Goal: Task Accomplishment & Management: Manage account settings

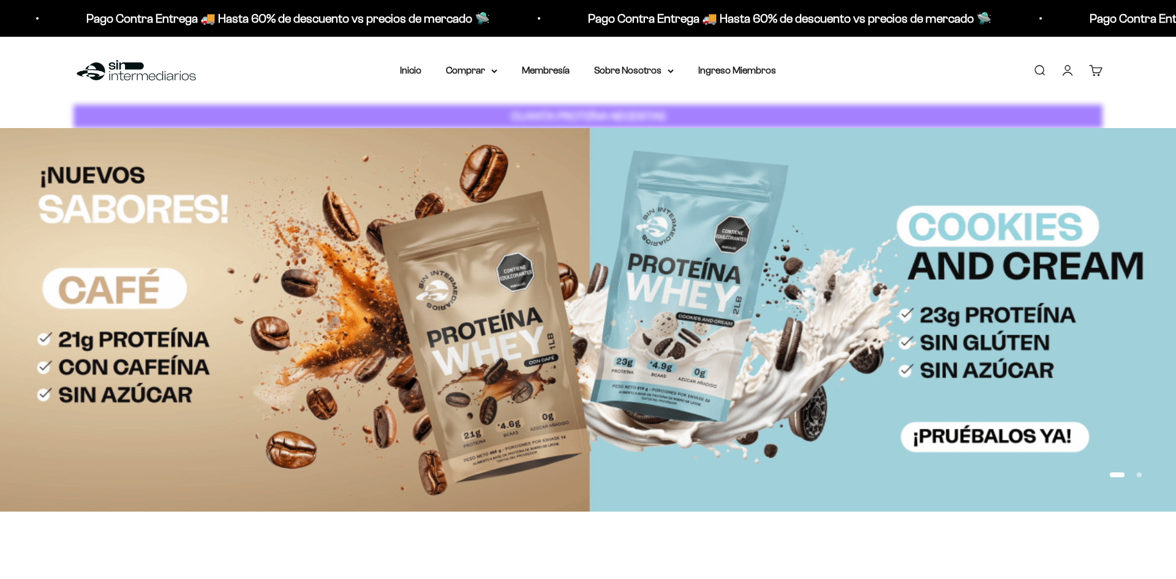
click at [1062, 65] on link "Iniciar sesión" at bounding box center [1067, 70] width 13 height 13
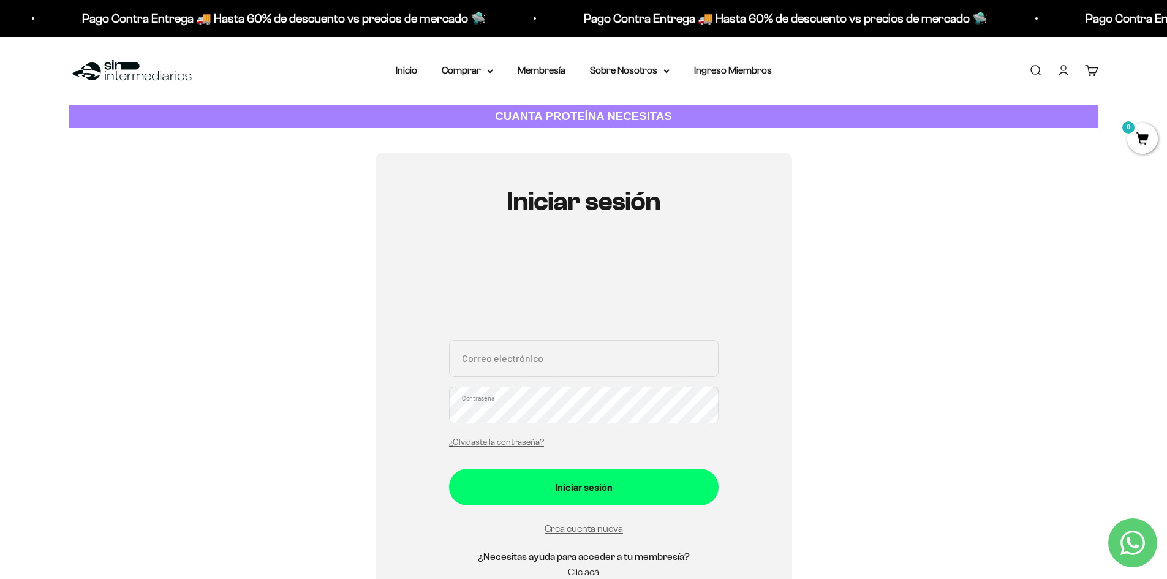
type input "[EMAIL_ADDRESS][DOMAIN_NAME]"
click at [928, 437] on div "Iniciar sesión [EMAIL_ADDRESS][DOMAIN_NAME] Correo electrónico Contraseña ¿Olvi…" at bounding box center [583, 390] width 1029 height 474
